Goal: Information Seeking & Learning: Learn about a topic

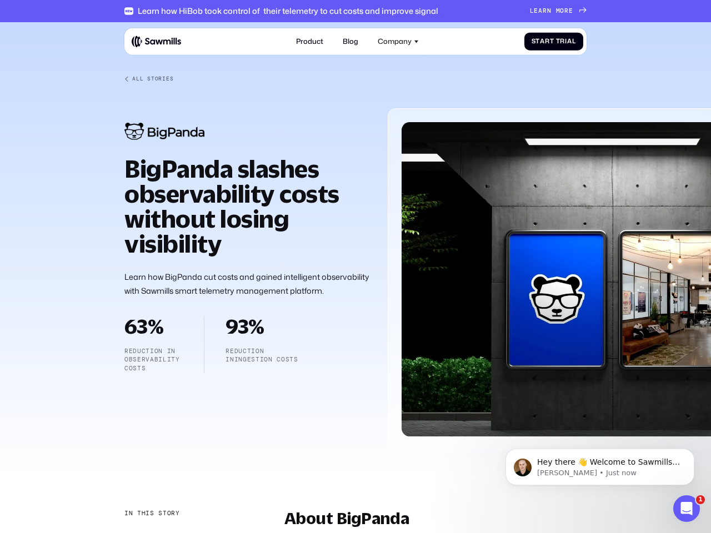
click at [398, 41] on div "Company" at bounding box center [395, 41] width 34 height 8
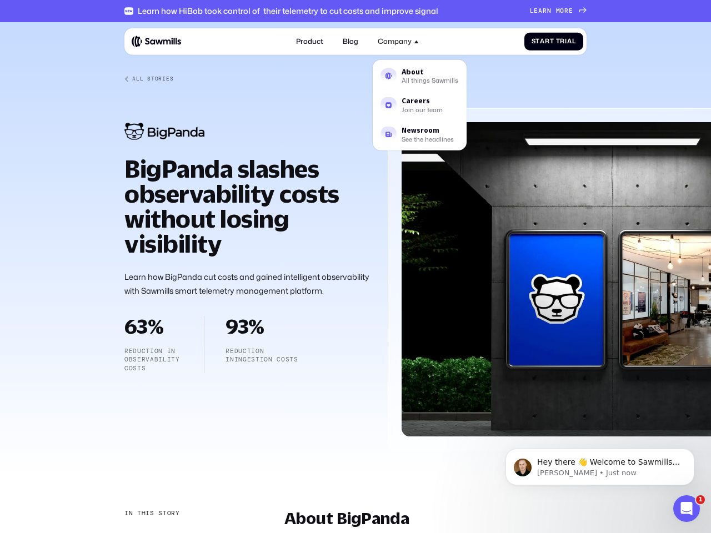
click at [151, 514] on div "In this story" at bounding box center [152, 513] width 56 height 9
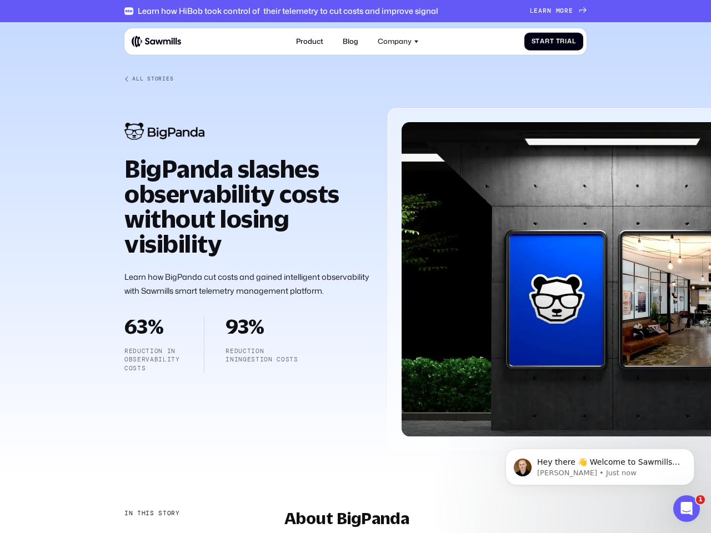
click at [182, 533] on div "About BigPanda" at bounding box center [182, 536] width 116 height 9
click at [600, 467] on p "Hey there 👋 Welcome to Sawmills. The smart telemetry management platform that s…" at bounding box center [608, 462] width 143 height 11
click at [697, 452] on div at bounding box center [355, 244] width 711 height 444
